Goal: Find contact information: Find contact information

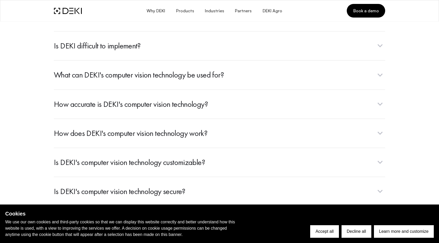
scroll to position [2103, 0]
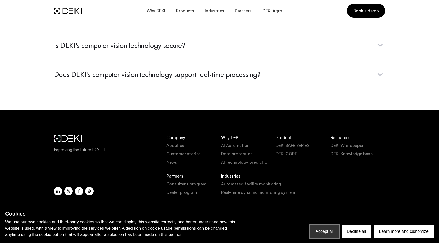
click at [323, 233] on button "Accept all" at bounding box center [324, 231] width 28 height 13
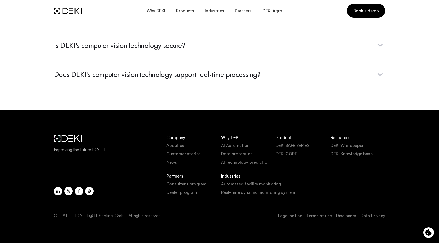
click at [298, 212] on link "Legal notice" at bounding box center [290, 215] width 24 height 6
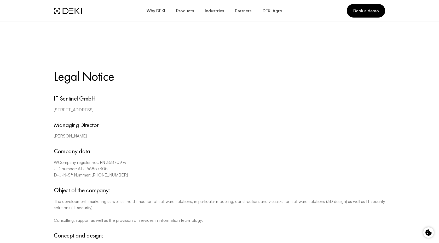
drag, startPoint x: 127, startPoint y: 98, endPoint x: 25, endPoint y: 96, distance: 102.0
click at [24, 96] on div "Legal Notice IT Sentinel GmbH [STREET_ADDRESS] Managing Director [PERSON_NAME] …" at bounding box center [219, 163] width 439 height 260
copy p "[STREET_ADDRESS]"
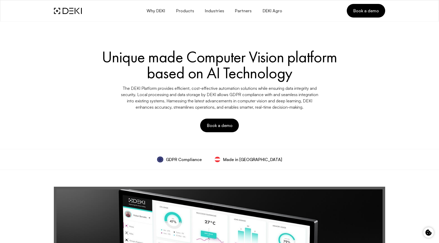
scroll to position [2103, 0]
